Goal: Task Accomplishment & Management: Complete application form

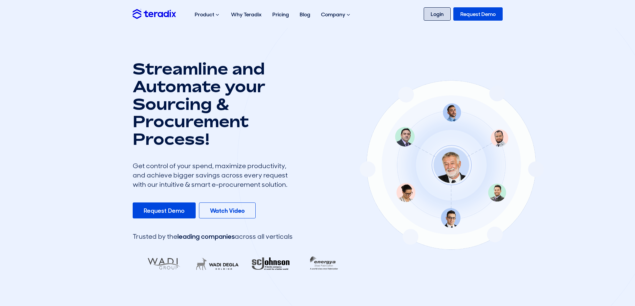
click at [434, 14] on link "Login" at bounding box center [437, 13] width 27 height 13
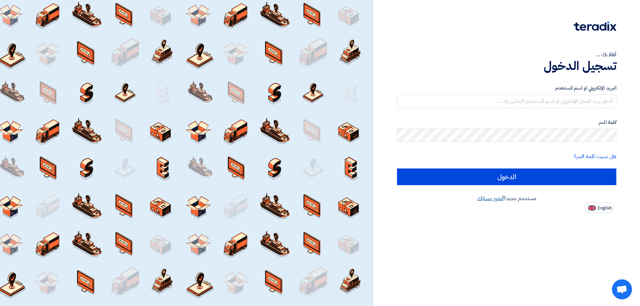
click at [489, 199] on link "أنشئ حسابك" at bounding box center [490, 199] width 26 height 8
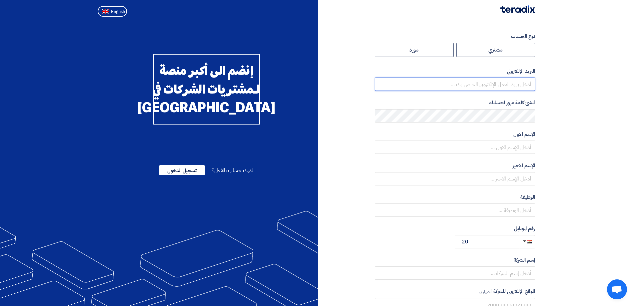
click at [493, 83] on input "email" at bounding box center [455, 84] width 160 height 13
type input "[EMAIL_ADDRESS][DOMAIN_NAME]"
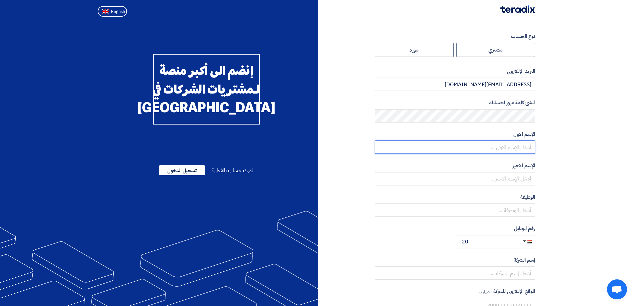
click at [516, 149] on input "text" at bounding box center [455, 147] width 160 height 13
type input "Ebtsam"
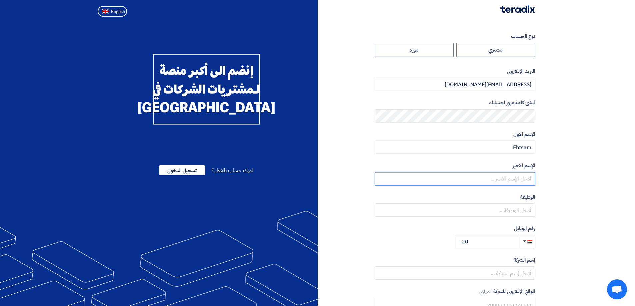
type input "Elrazik"
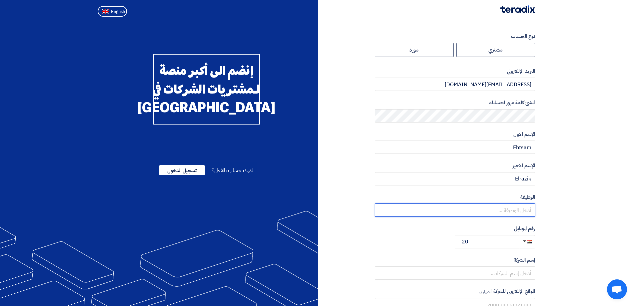
click at [503, 205] on input "text" at bounding box center [455, 210] width 160 height 13
click at [503, 213] on input "text" at bounding box center [455, 210] width 160 height 13
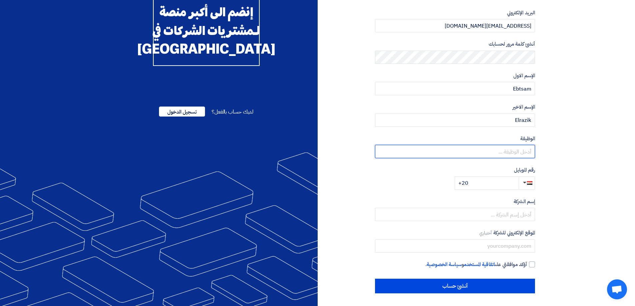
scroll to position [59, 0]
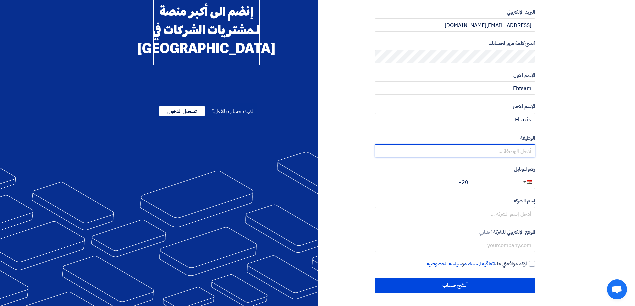
click at [503, 152] on input "text" at bounding box center [455, 150] width 160 height 13
type input "مدير مبيعات"
drag, startPoint x: 494, startPoint y: 178, endPoint x: 494, endPoint y: 183, distance: 5.7
click at [494, 182] on input "+20" at bounding box center [487, 182] width 64 height 13
type input "+20 01113366053"
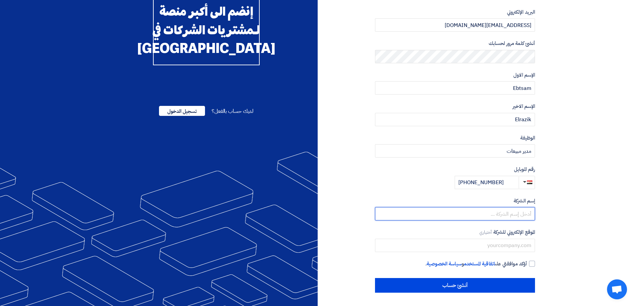
click at [497, 214] on input "text" at bounding box center [455, 213] width 160 height 13
type input ";"
type input "كواليتى للتوكيلات التجاريه"
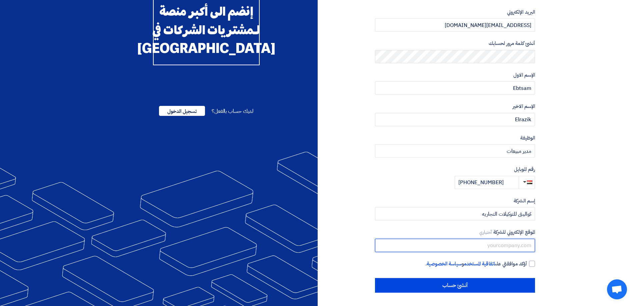
click at [484, 248] on input "text" at bounding box center [455, 245] width 160 height 13
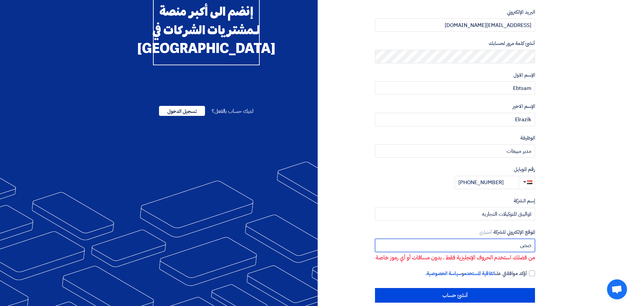
type input "ص"
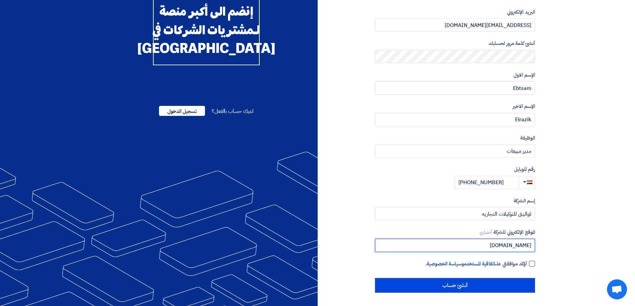
type input "www.qualityeg.com"
click at [534, 264] on div at bounding box center [532, 264] width 6 height 6
click at [527, 264] on input "أؤكد موافقتي على اتفاقية المستخدم و سياسة الخصوصية ." at bounding box center [447, 266] width 160 height 13
checkbox input "true"
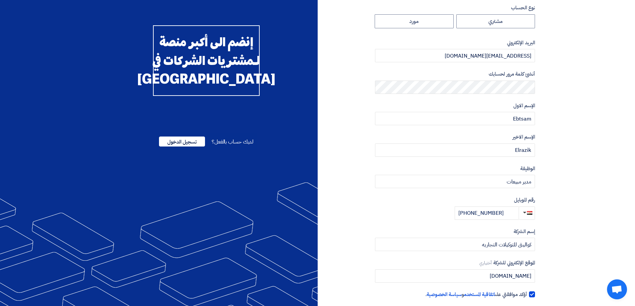
scroll to position [0, 0]
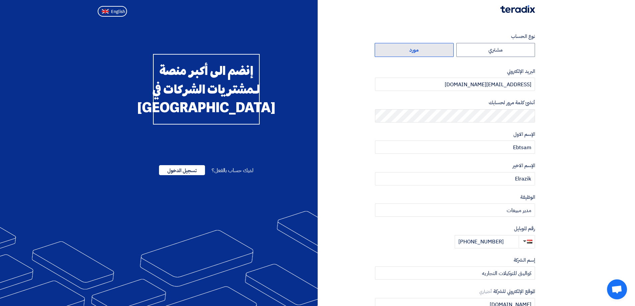
click at [431, 49] on label "مورد" at bounding box center [414, 50] width 79 height 14
click at [431, 49] on input "مورد" at bounding box center [414, 49] width 78 height 13
radio input "true"
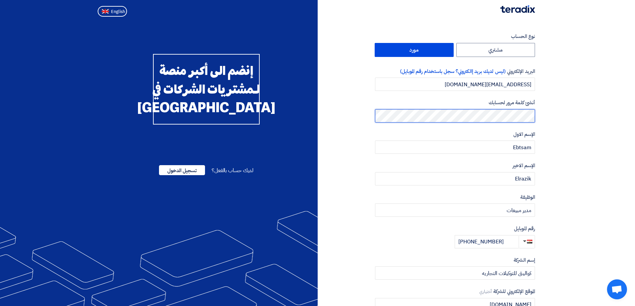
click at [546, 116] on section "نوع الحساب مشتري مورد البريد الإلكتروني (ليس لديك بريد إالكتروني؟ سجل باستخدام …" at bounding box center [317, 192] width 635 height 346
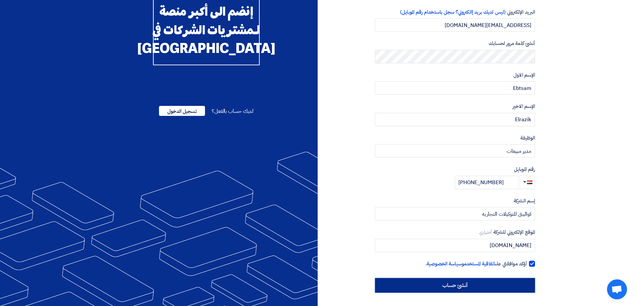
drag, startPoint x: 436, startPoint y: 285, endPoint x: 436, endPoint y: 278, distance: 7.3
click at [437, 279] on input "أنشئ حساب" at bounding box center [455, 285] width 160 height 15
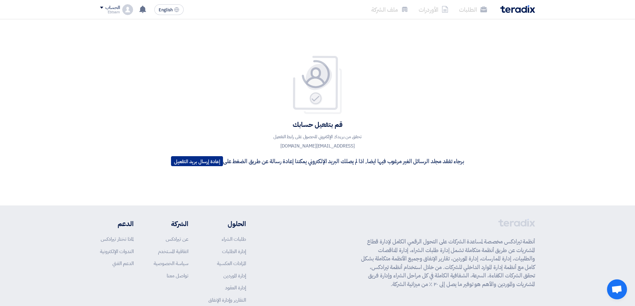
click at [191, 162] on button "إعادة إرسال بريد التفعيل" at bounding box center [197, 161] width 52 height 10
